Goal: Find specific page/section

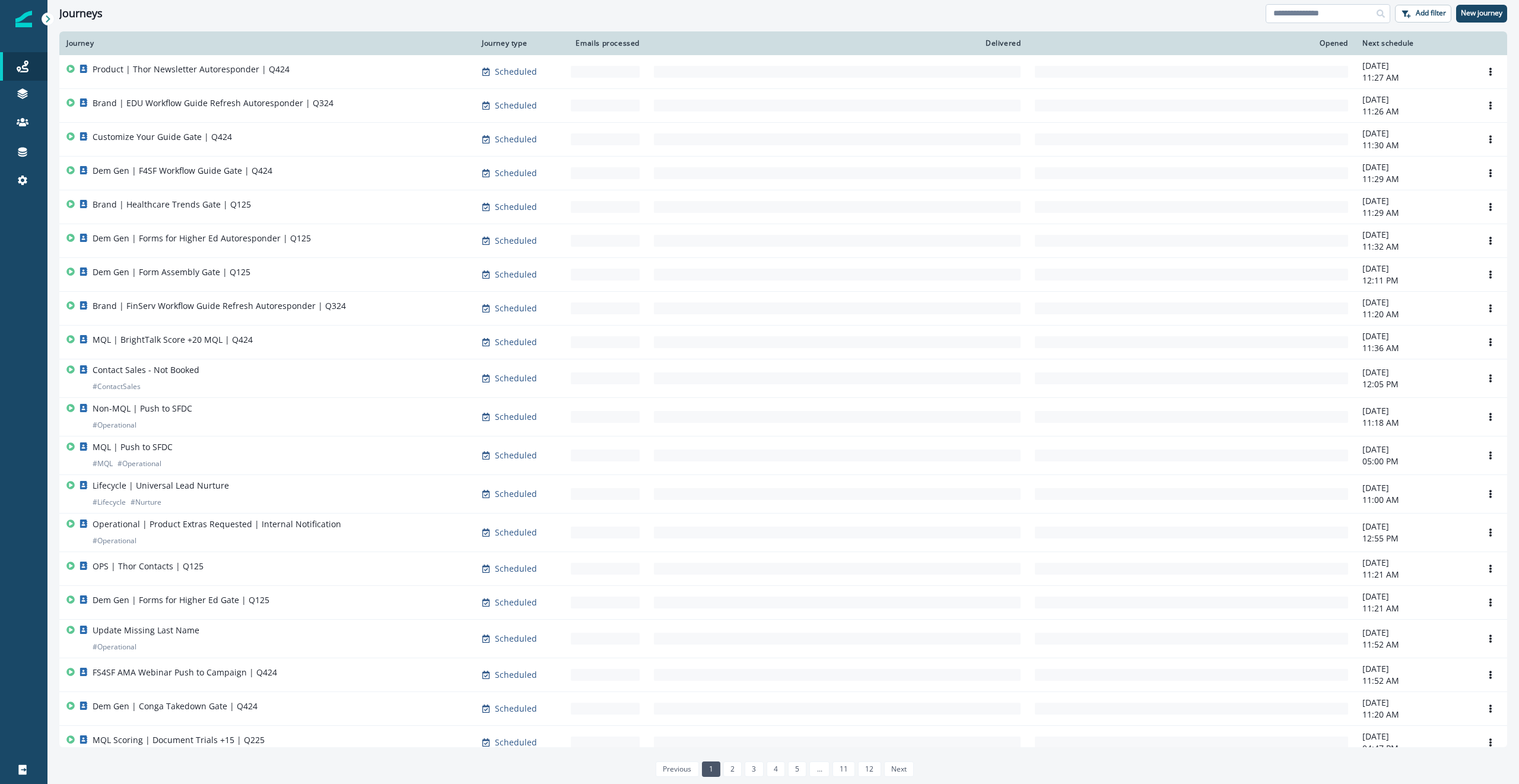
click at [1342, 12] on input at bounding box center [1327, 14] width 124 height 19
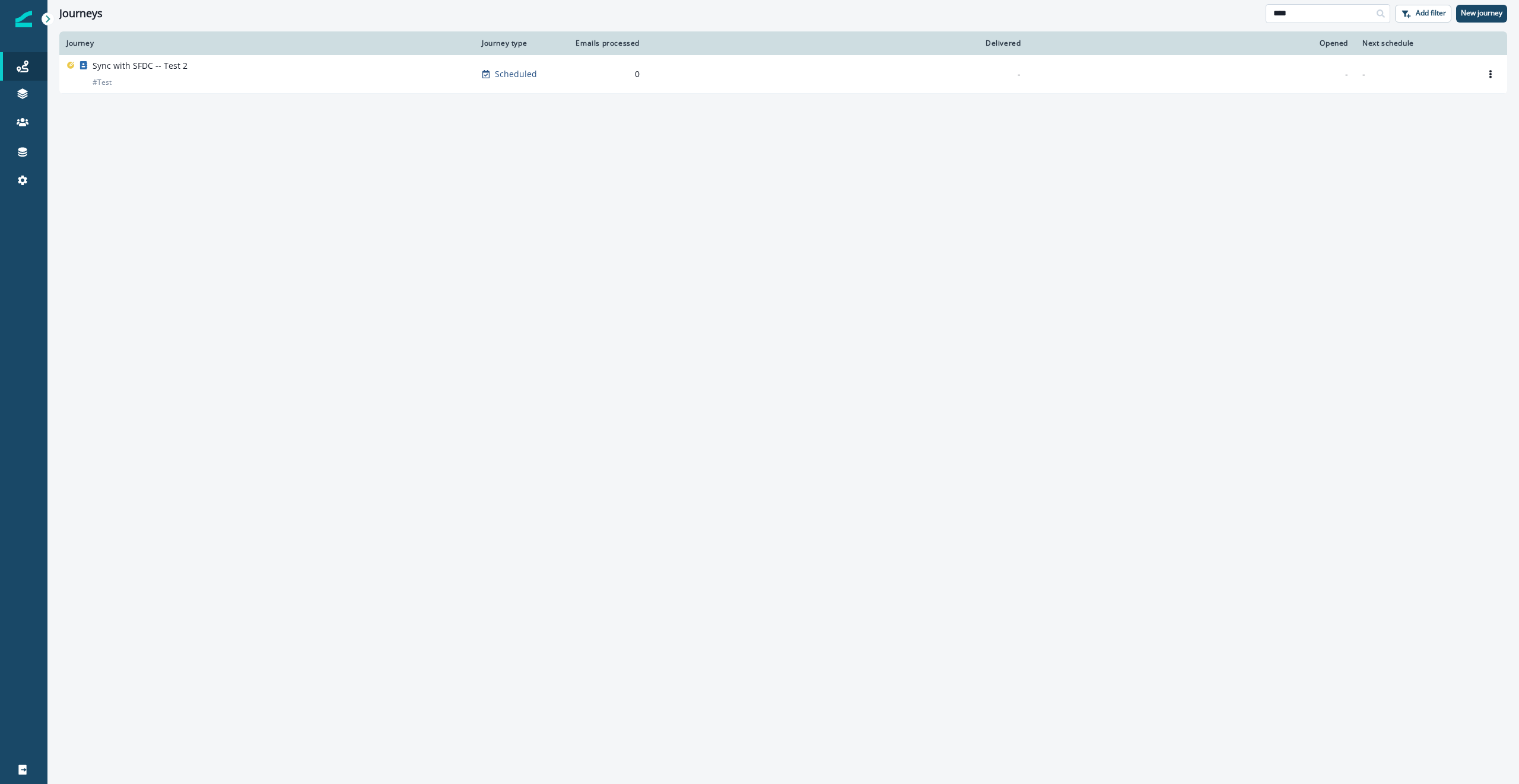
click at [1338, 17] on input "****" at bounding box center [1327, 14] width 124 height 19
type input "***"
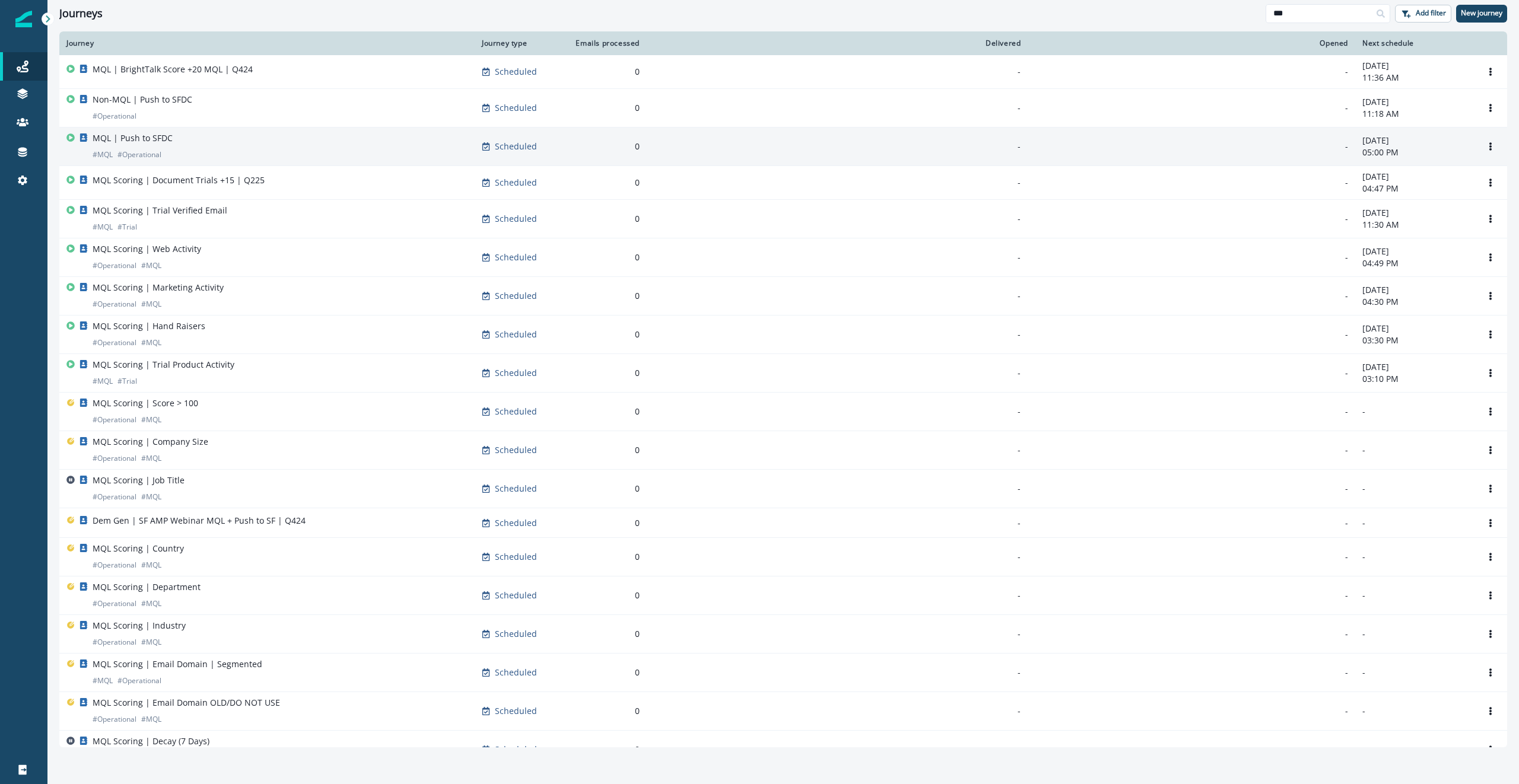
click at [218, 138] on div "MQL | Push to SFDC # MQL # Operational" at bounding box center [266, 146] width 401 height 29
